Goal: Task Accomplishment & Management: Manage account settings

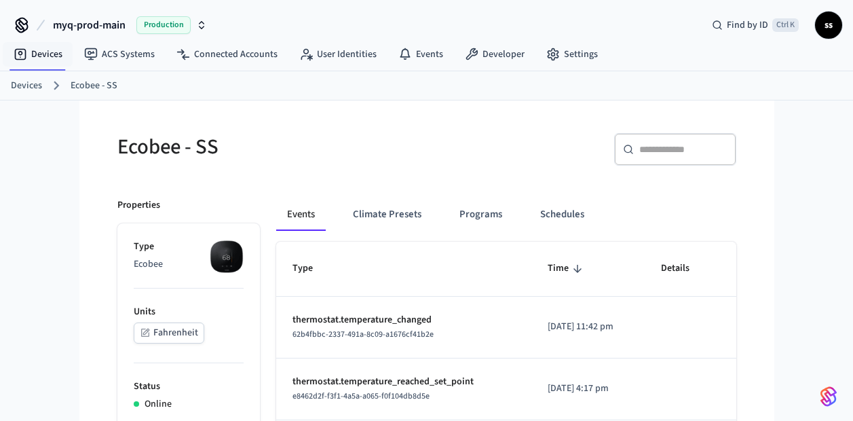
click at [43, 55] on link "Devices" at bounding box center [38, 54] width 71 height 24
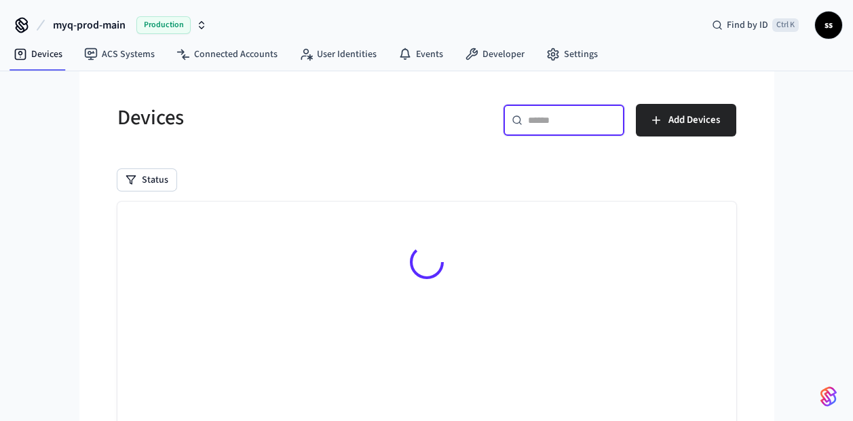
click at [539, 121] on input "text" at bounding box center [572, 120] width 88 height 14
paste input "**********"
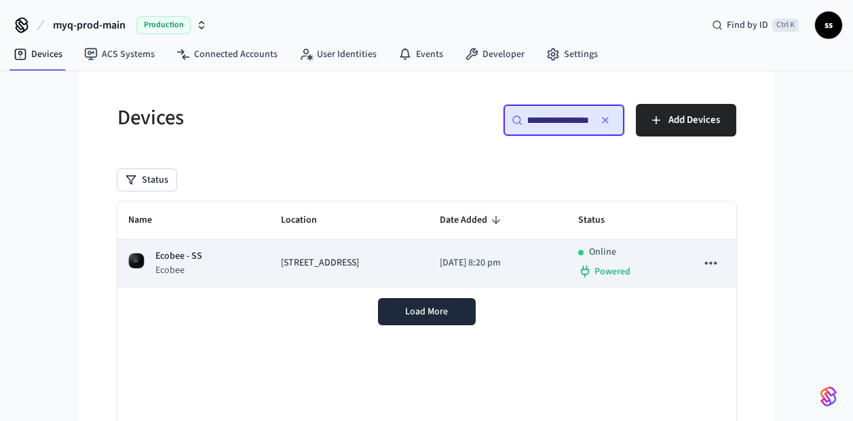
type input "**********"
click at [218, 270] on div "Ecobee - SS Ecobee" at bounding box center [193, 263] width 131 height 28
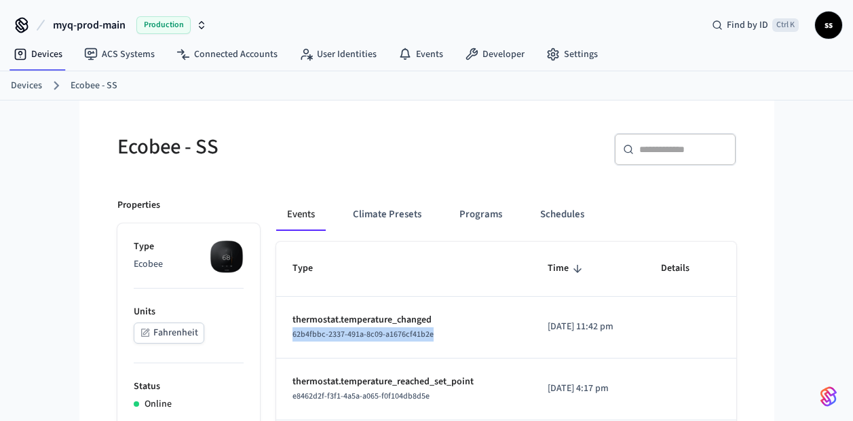
drag, startPoint x: 444, startPoint y: 334, endPoint x: 285, endPoint y: 338, distance: 158.8
click at [285, 338] on td "thermostat.temperature_changed 62b4fbbc-2337-491a-8c09-a1676cf41b2e" at bounding box center [403, 327] width 255 height 62
click at [531, 349] on td "[DATE] 11:42 pm" at bounding box center [588, 327] width 114 height 62
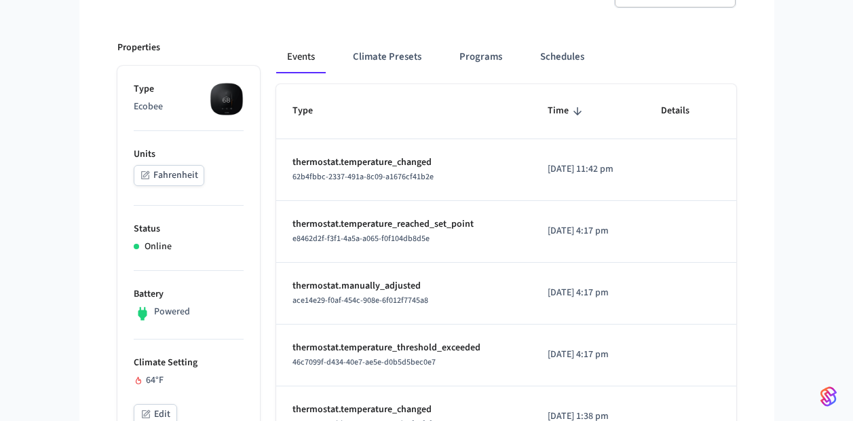
scroll to position [159, 0]
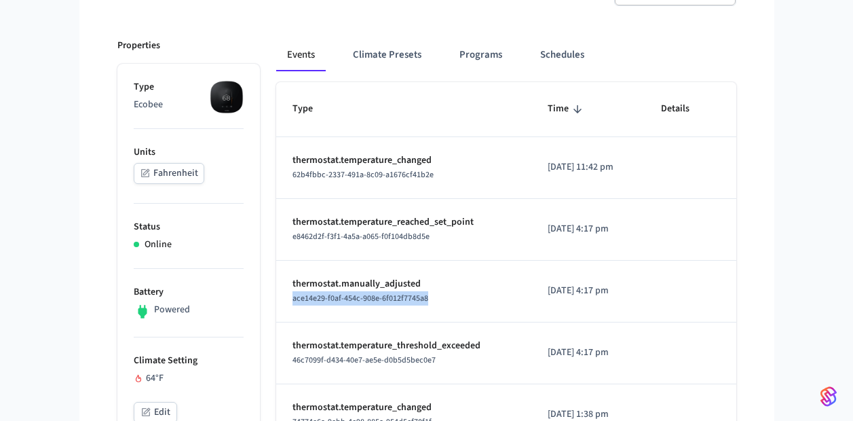
drag, startPoint x: 444, startPoint y: 300, endPoint x: 288, endPoint y: 307, distance: 156.9
click at [288, 307] on td "thermostat.manually_adjusted ace14e29-f0af-454c-908e-6f012f7745a8" at bounding box center [403, 291] width 255 height 62
copy span "ace14e29-f0af-454c-908e-6f012f7745a8"
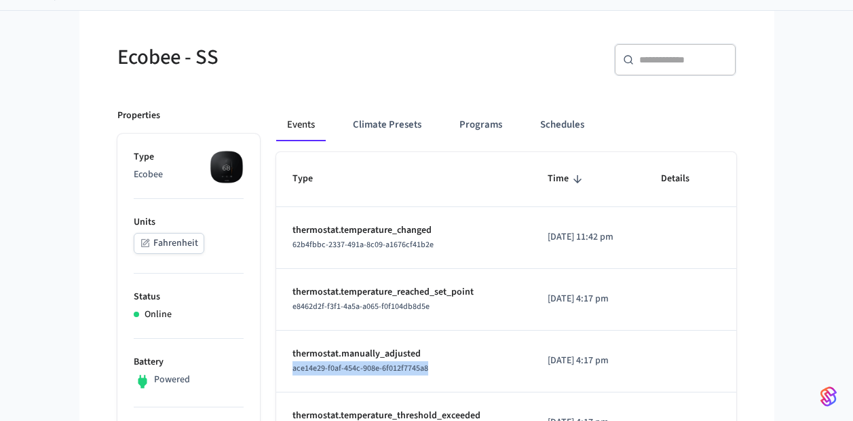
scroll to position [77, 0]
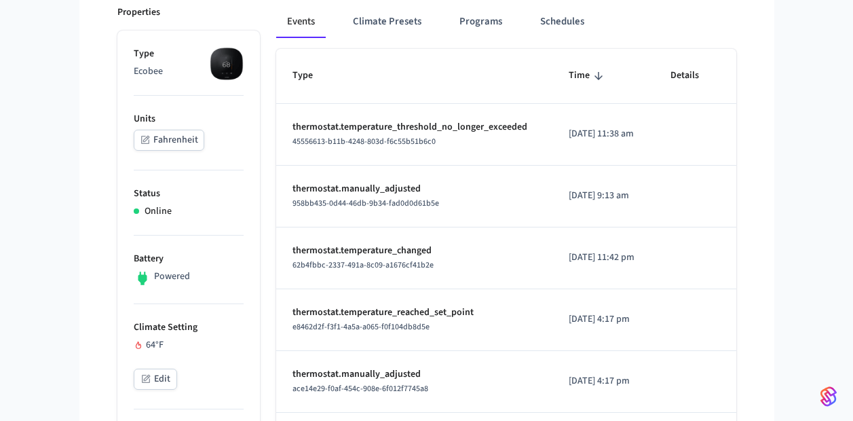
scroll to position [193, 0]
drag, startPoint x: 438, startPoint y: 212, endPoint x: 284, endPoint y: 210, distance: 153.3
click at [284, 210] on td "thermostat.manually_adjusted 958bb435-0d44-46db-9b34-fad0d0d61b5e" at bounding box center [414, 196] width 277 height 62
copy span "958bb435-0d44-46db-9b34-fad0d0d61b5e"
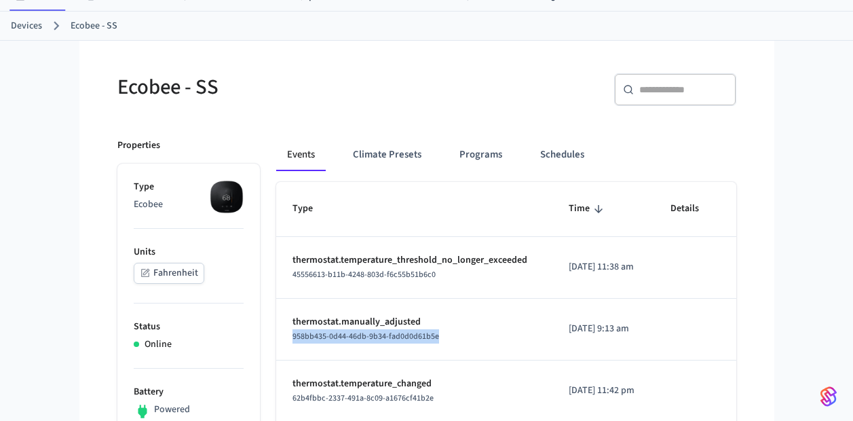
scroll to position [0, 0]
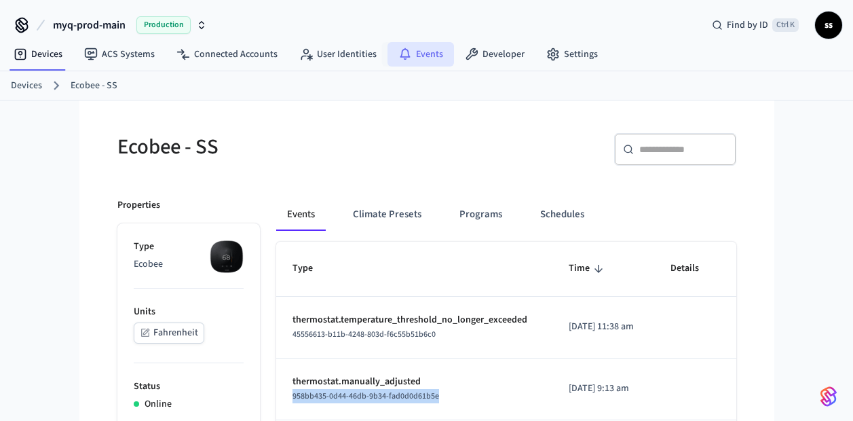
click at [402, 54] on icon at bounding box center [405, 52] width 10 height 9
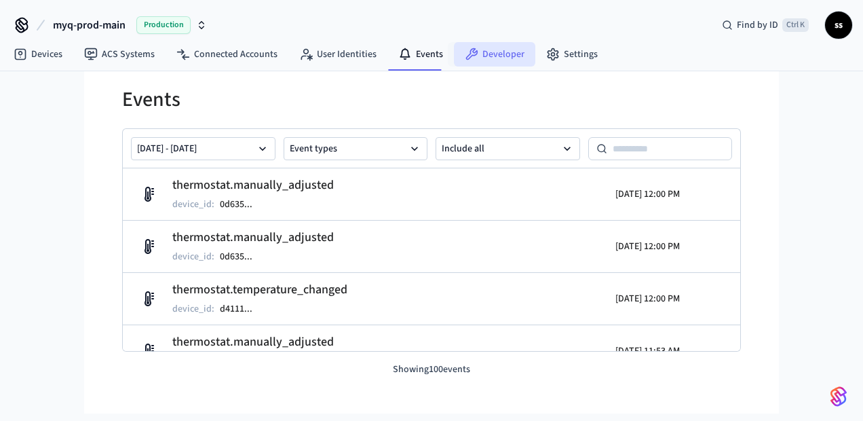
click at [482, 64] on link "Developer" at bounding box center [494, 54] width 81 height 24
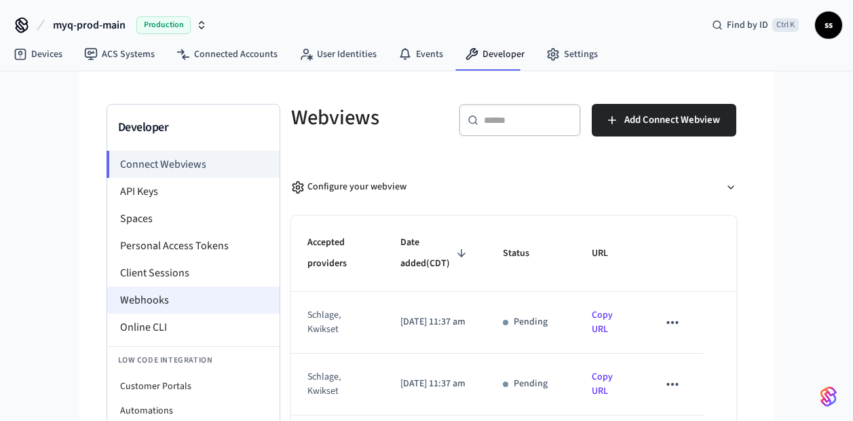
click at [160, 303] on li "Webhooks" at bounding box center [193, 299] width 172 height 27
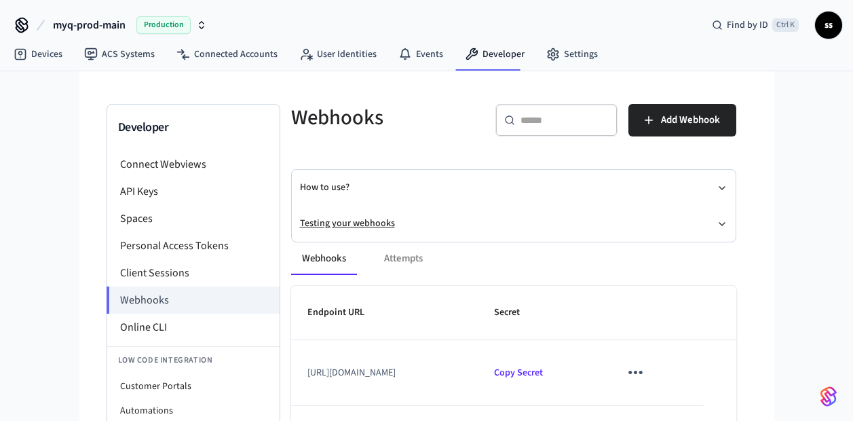
click at [368, 222] on button "Testing your webhooks" at bounding box center [513, 224] width 427 height 36
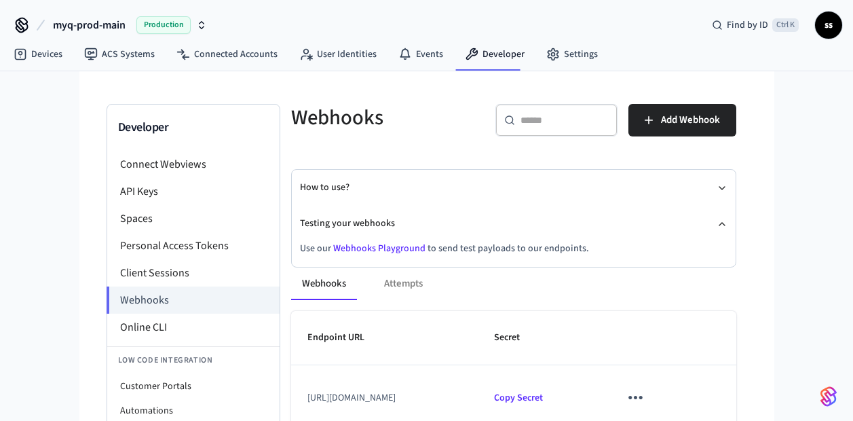
click at [387, 249] on link "Webhooks Playground" at bounding box center [379, 248] width 92 height 14
click at [48, 50] on link "Devices" at bounding box center [38, 54] width 71 height 24
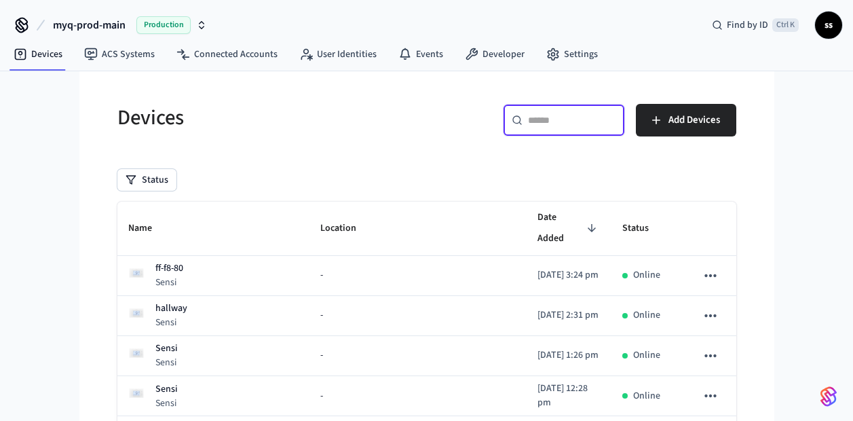
click at [545, 119] on input "text" at bounding box center [572, 120] width 88 height 14
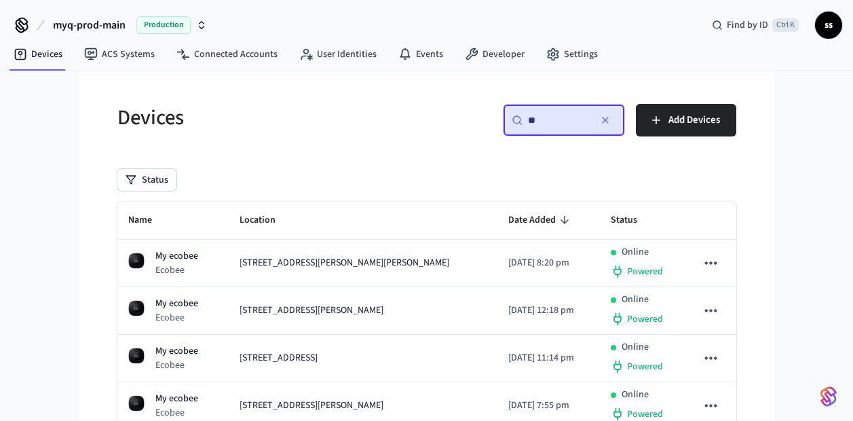
type input "*"
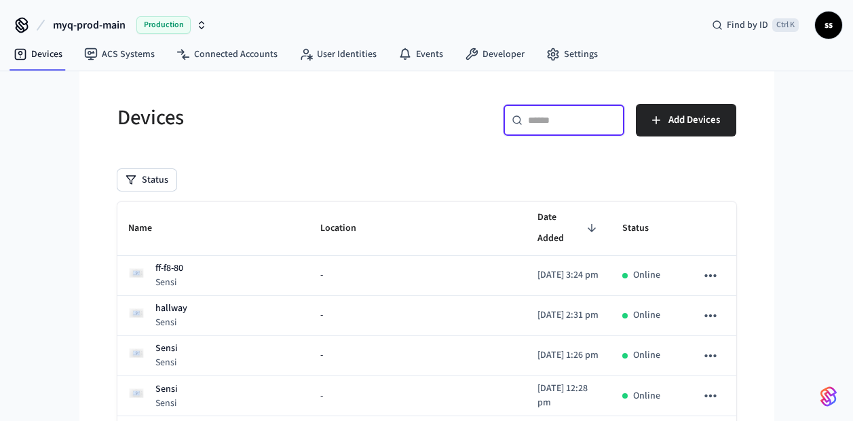
paste input "**********"
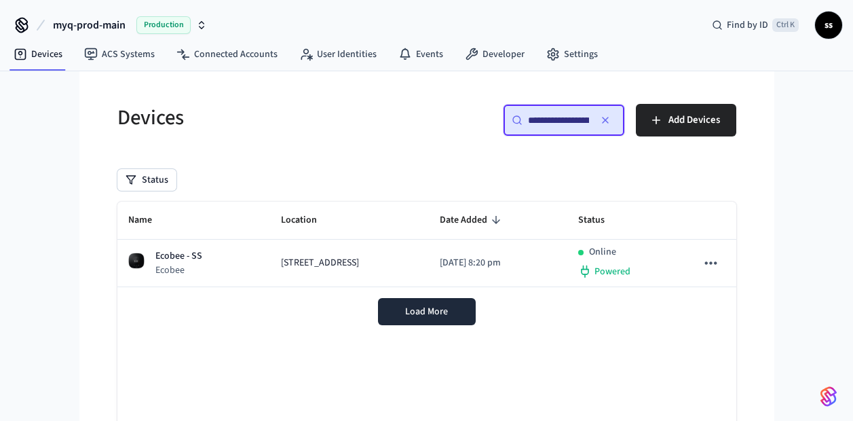
scroll to position [0, 104]
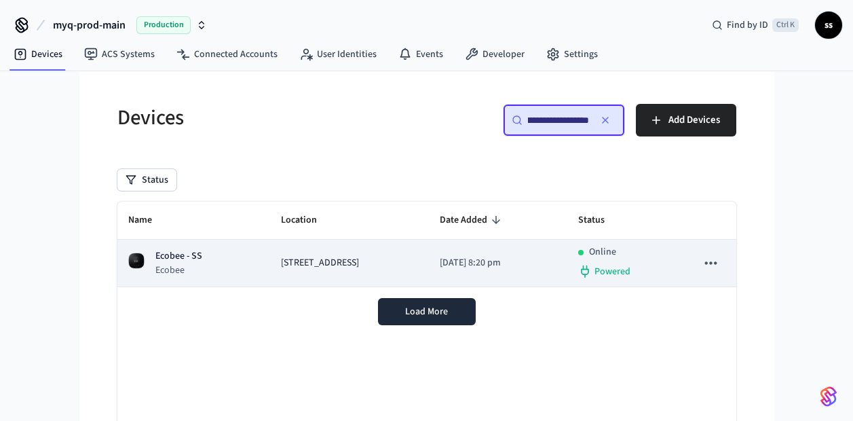
type input "**********"
click at [301, 251] on td "[STREET_ADDRESS]" at bounding box center [349, 262] width 159 height 47
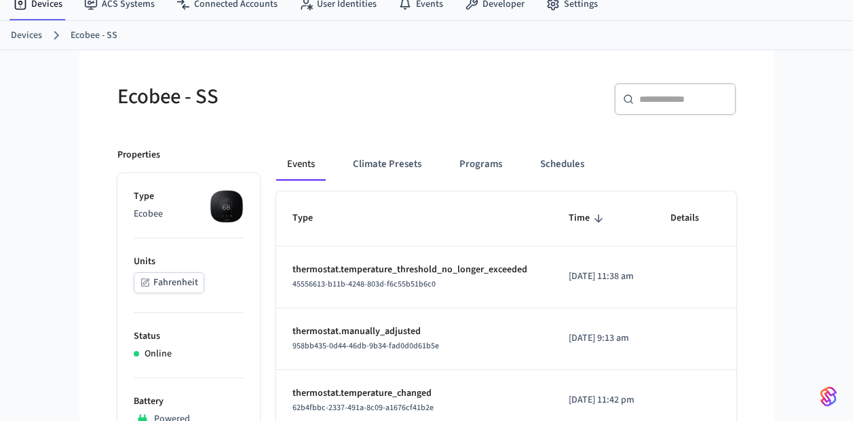
scroll to position [50, 0]
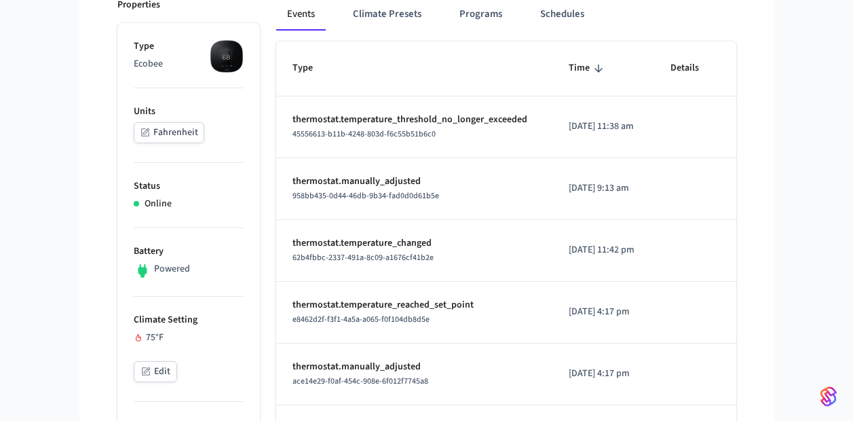
scroll to position [199, 0]
click at [156, 369] on button "Edit" at bounding box center [155, 372] width 43 height 21
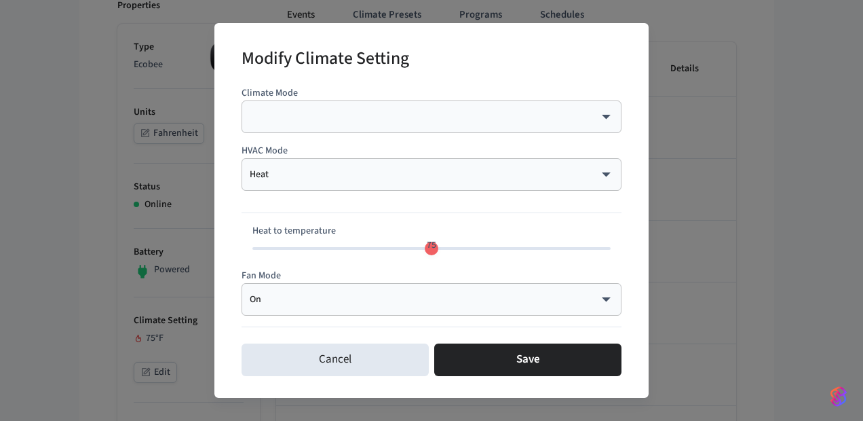
type input "**"
click at [396, 250] on span "70" at bounding box center [431, 248] width 358 height 20
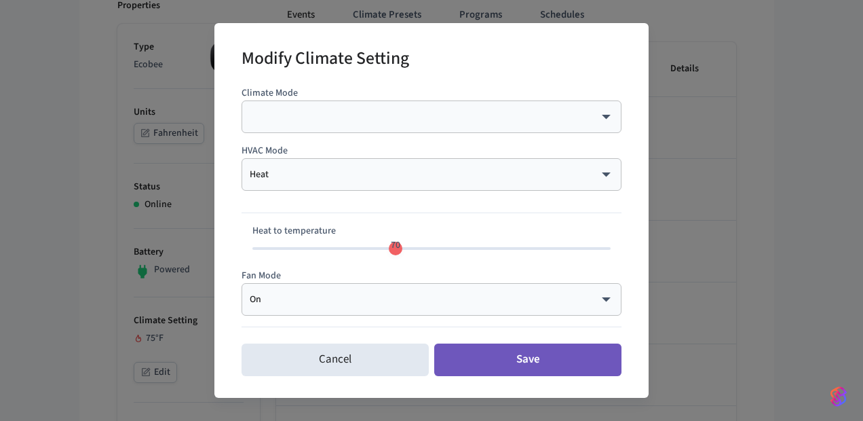
click at [516, 358] on button "Save" at bounding box center [527, 359] width 187 height 33
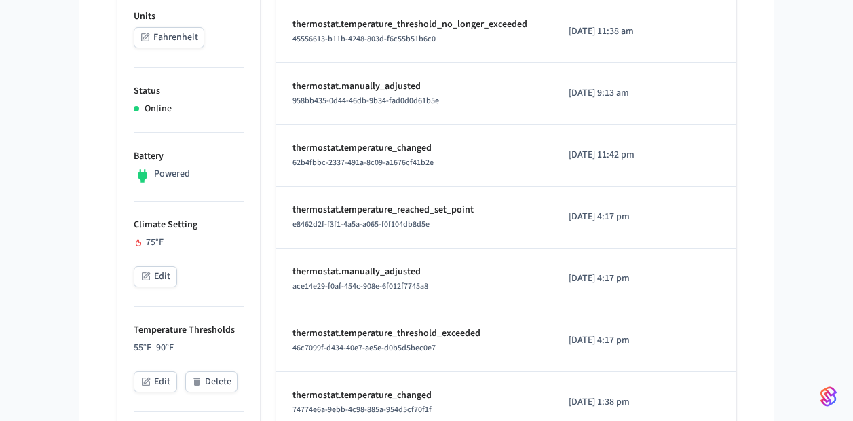
scroll to position [294, 0]
click at [161, 269] on button "Edit" at bounding box center [155, 277] width 43 height 21
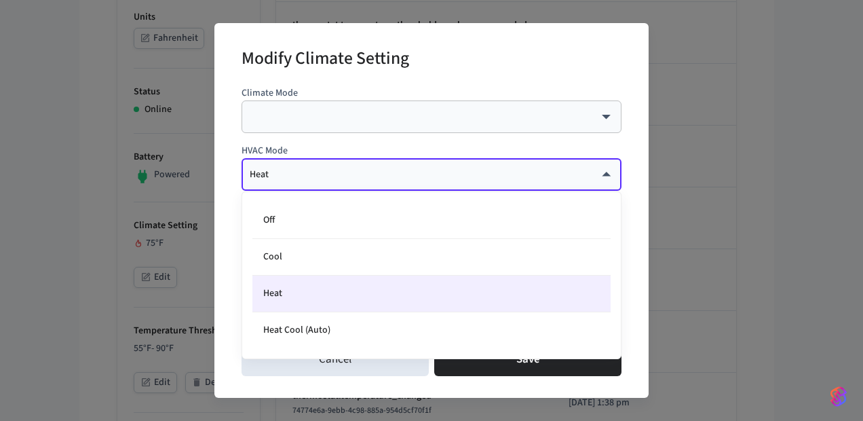
click at [360, 180] on body "myq-prod-main Production Find by ID Ctrl K ss Devices ACS Systems Connected Acc…" at bounding box center [431, 418] width 863 height 1425
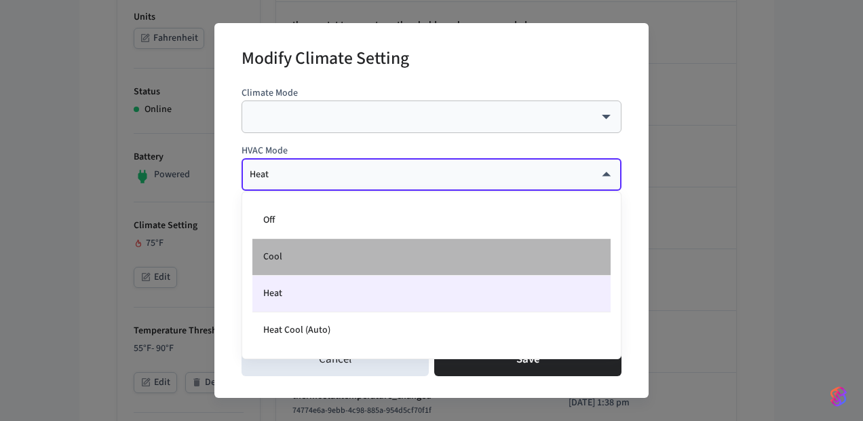
click at [358, 254] on li "Cool" at bounding box center [431, 257] width 358 height 37
type input "****"
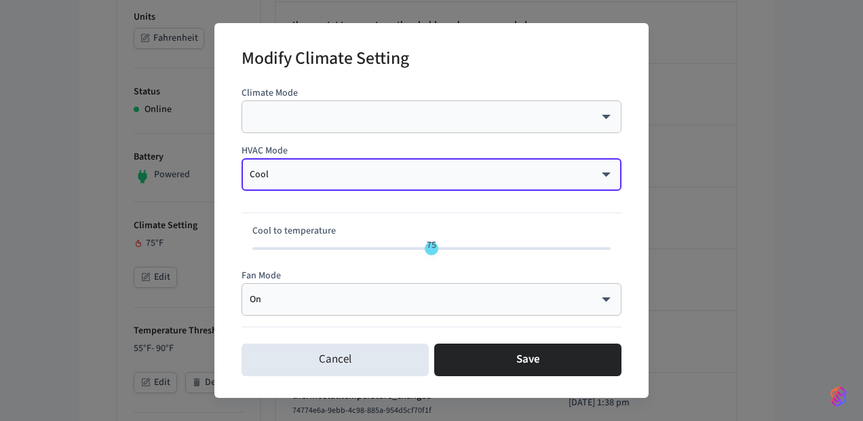
type input "**"
click at [407, 248] on span "75" at bounding box center [431, 248] width 358 height 20
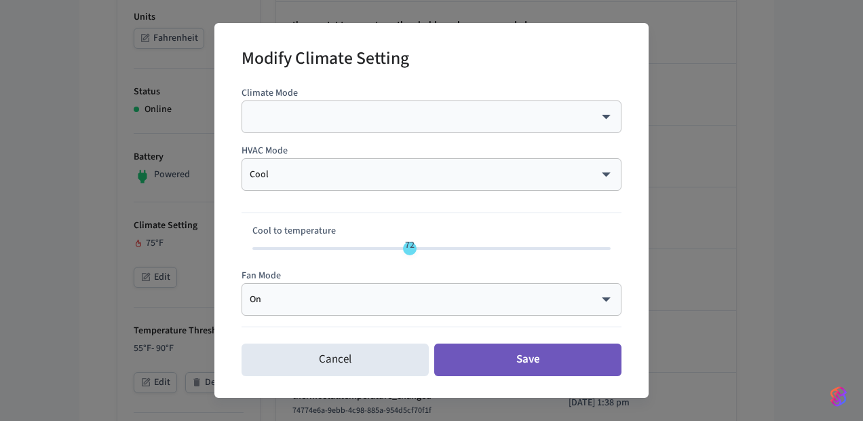
click at [497, 360] on button "Save" at bounding box center [527, 359] width 187 height 33
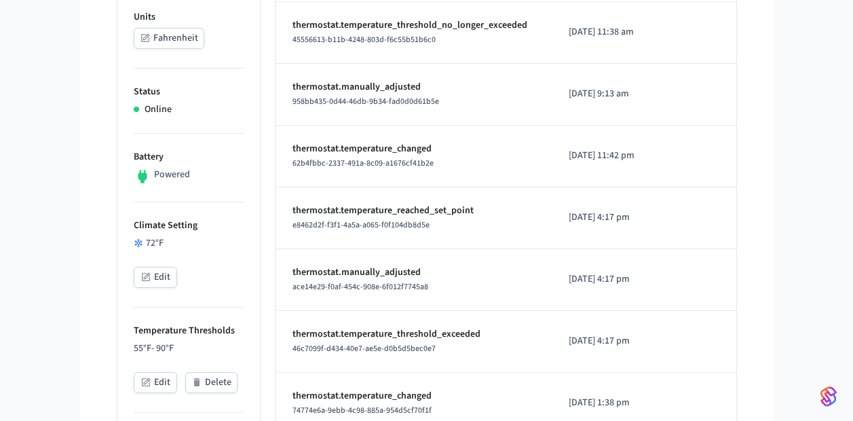
scroll to position [121, 0]
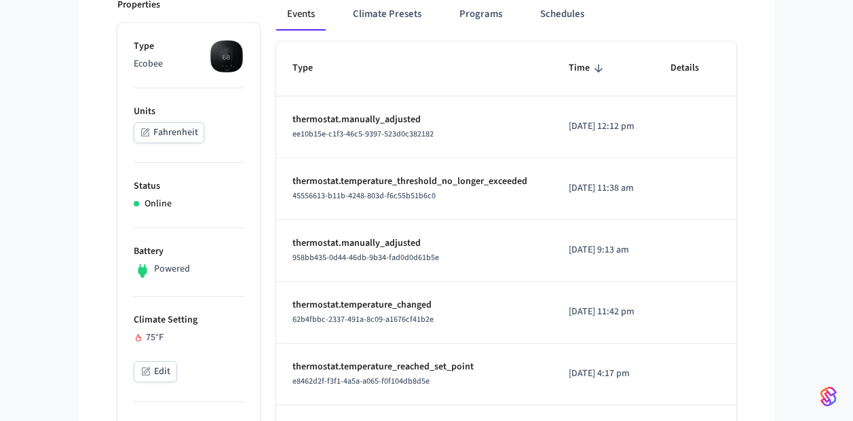
scroll to position [201, 0]
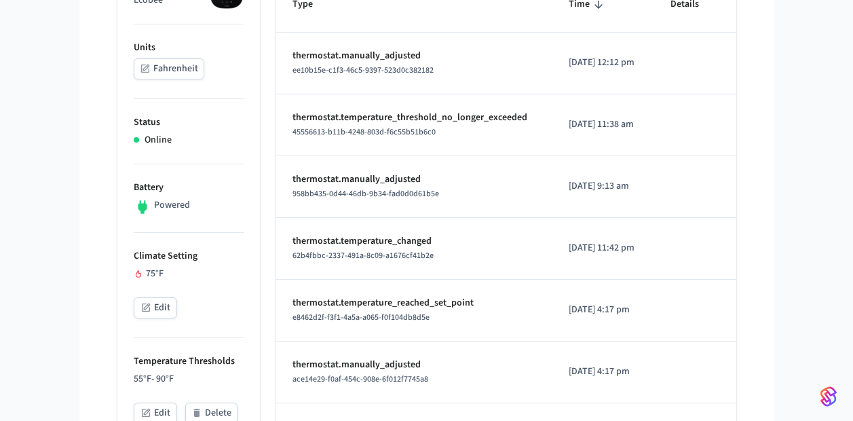
scroll to position [182, 0]
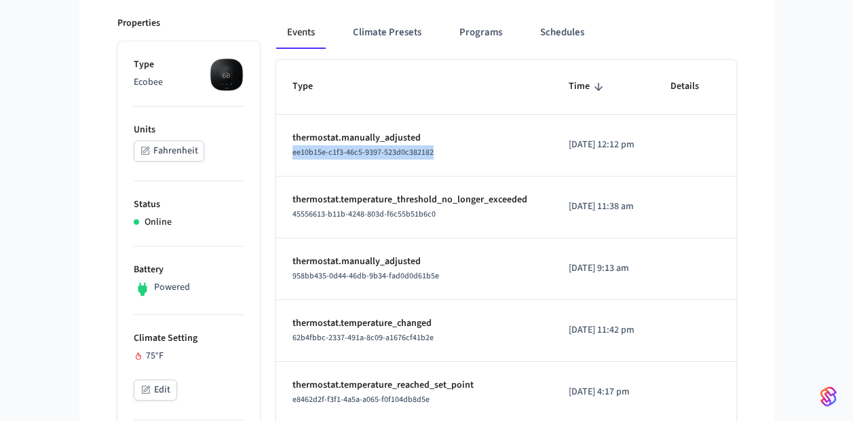
drag, startPoint x: 290, startPoint y: 152, endPoint x: 444, endPoint y: 157, distance: 154.8
click at [444, 157] on td "thermostat.manually_adjusted ee10b15e-c1f3-46c5-9397-523d0c382182" at bounding box center [414, 146] width 277 height 62
copy span "ee10b15e-c1f3-46c5-9397-523d0c382182"
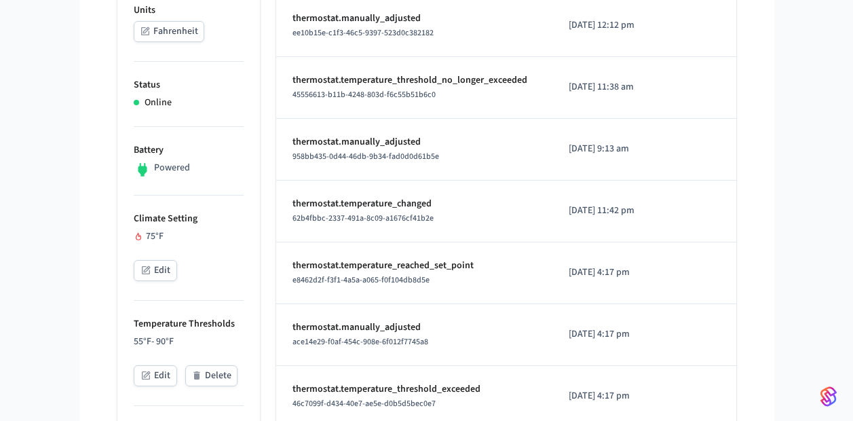
scroll to position [303, 0]
